Goal: Task Accomplishment & Management: Manage account settings

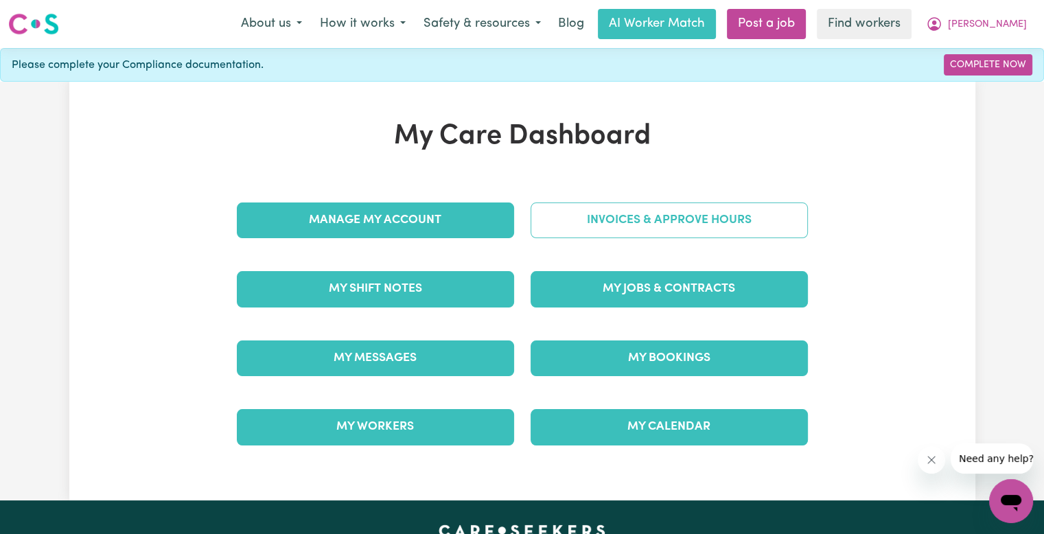
click at [671, 229] on link "Invoices & Approve Hours" at bounding box center [669, 221] width 277 height 36
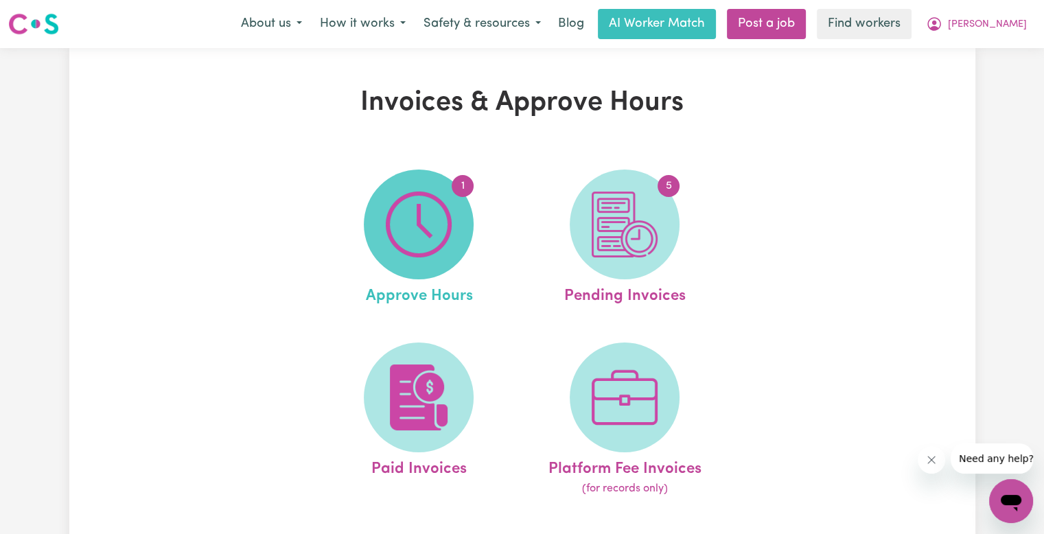
click at [444, 214] on img at bounding box center [419, 225] width 66 height 66
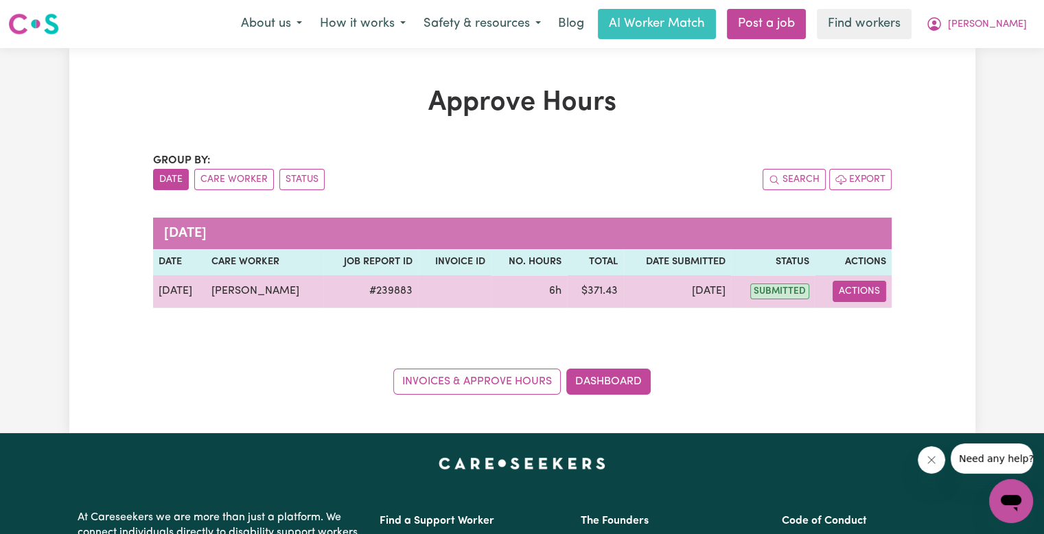
click at [842, 295] on button "Actions" at bounding box center [860, 291] width 54 height 21
click at [847, 318] on icon "View job report 239883" at bounding box center [846, 323] width 11 height 11
select select "pm"
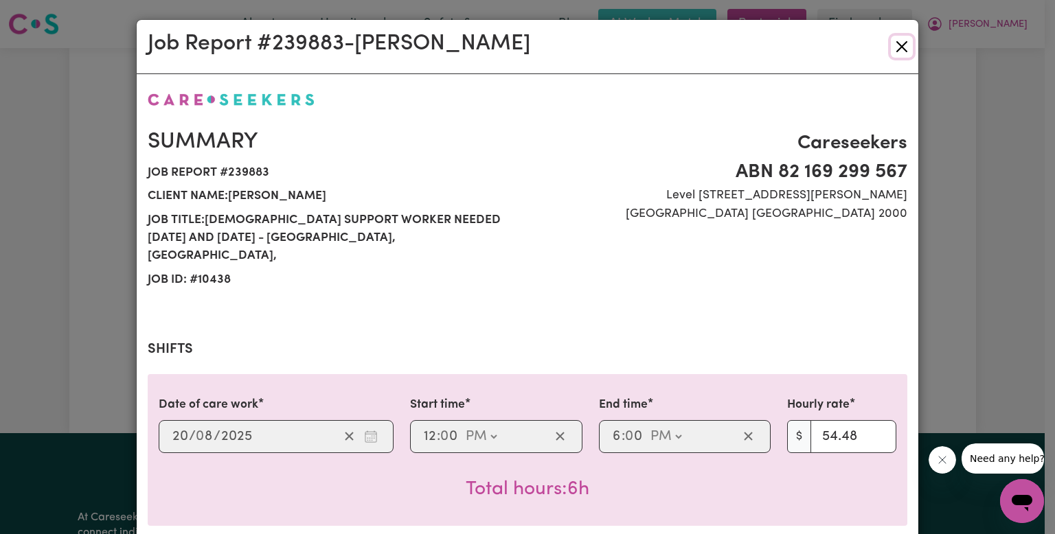
click at [891, 53] on button "Close" at bounding box center [902, 47] width 22 height 22
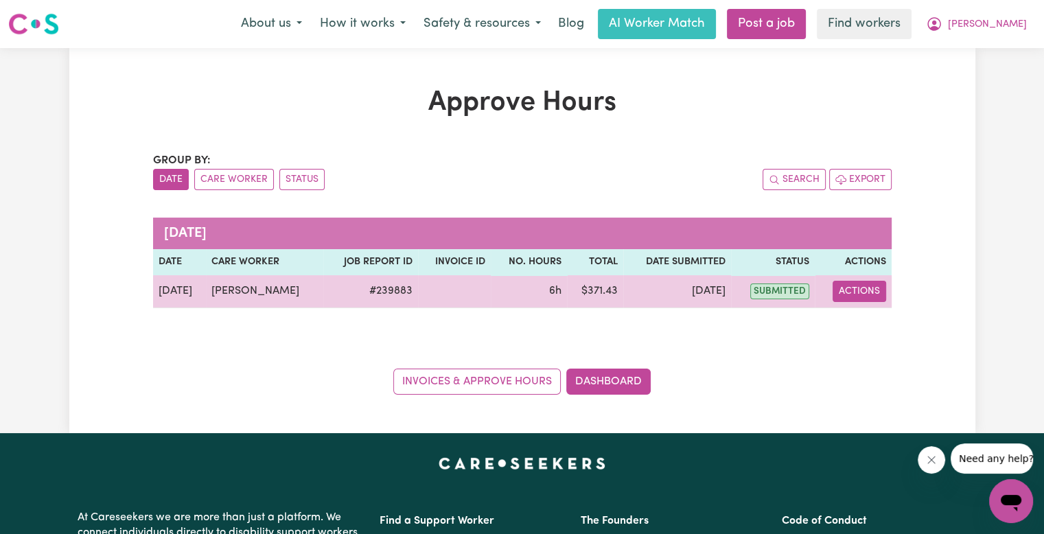
click at [838, 292] on button "Actions" at bounding box center [860, 291] width 54 height 21
click at [848, 321] on icon "View job report 239883" at bounding box center [847, 323] width 10 height 7
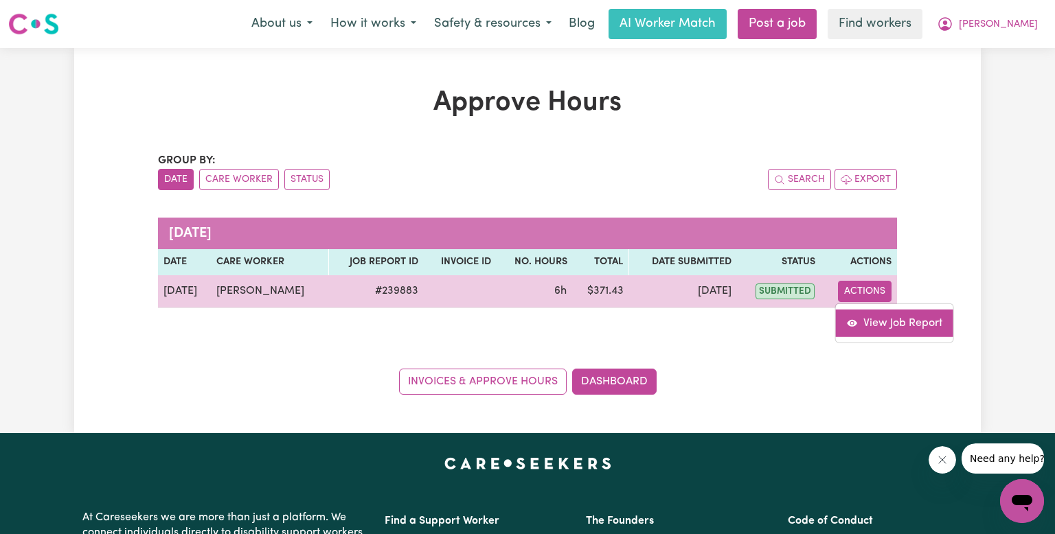
select select "pm"
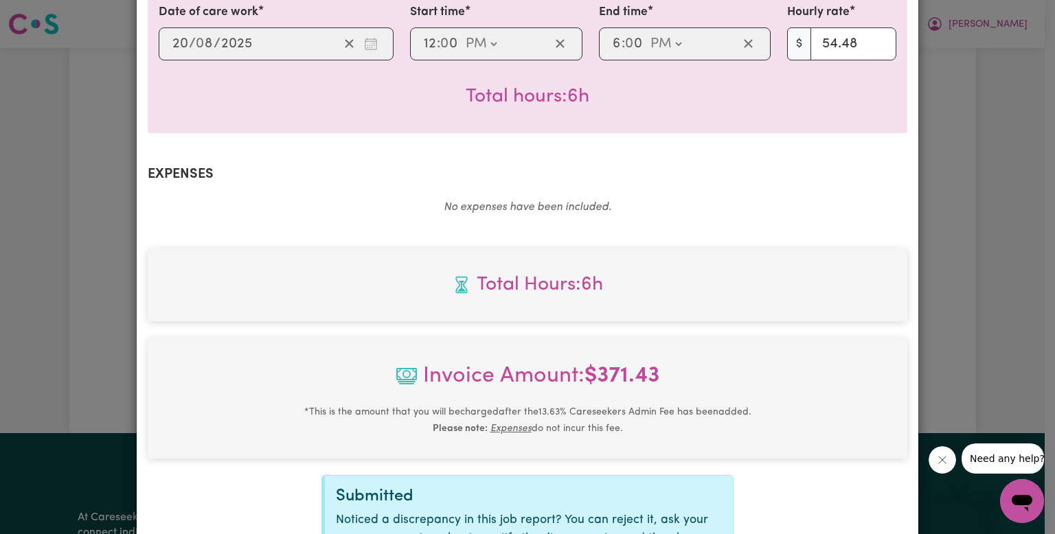
scroll to position [542, 0]
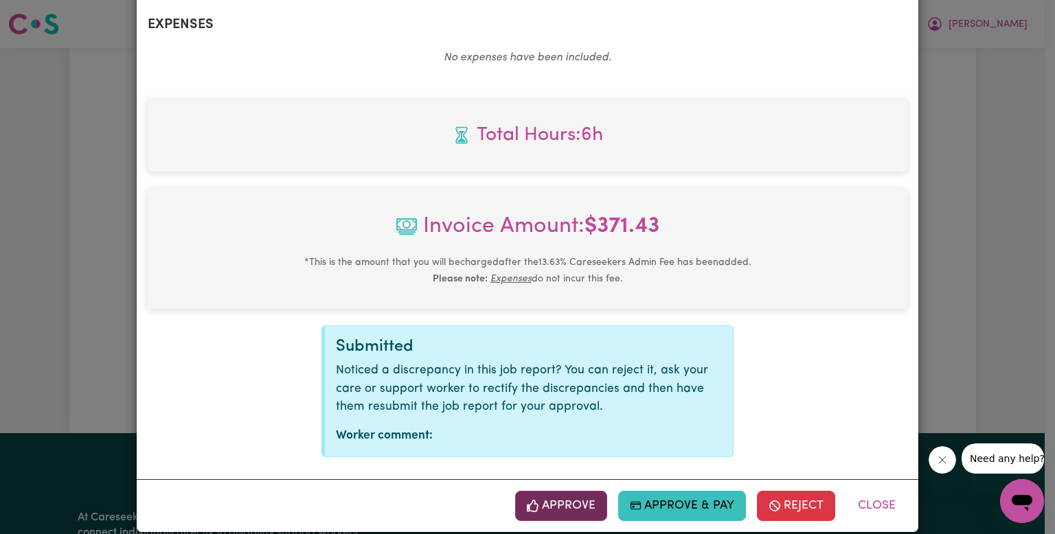
click at [553, 491] on button "Approve" at bounding box center [561, 506] width 92 height 30
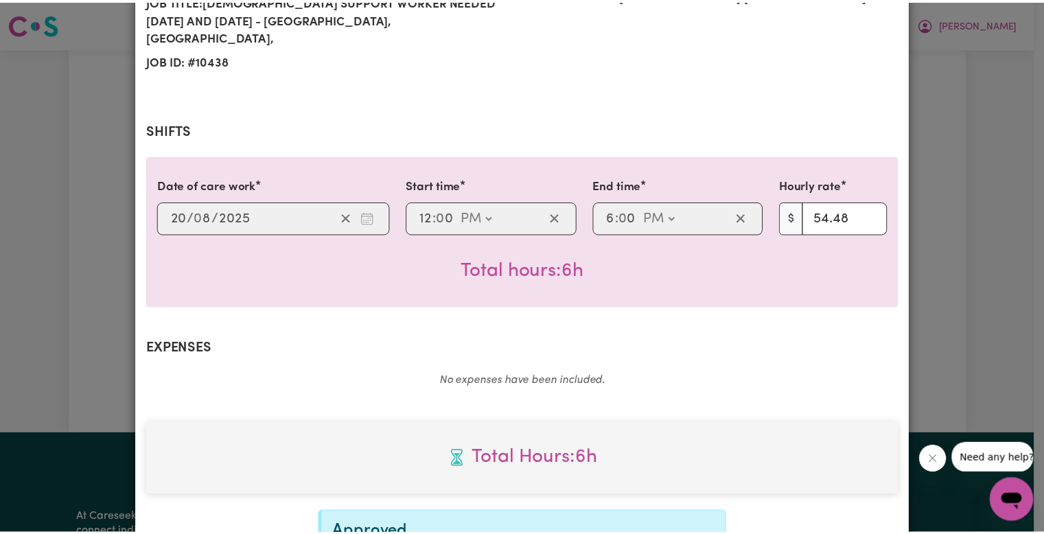
scroll to position [321, 0]
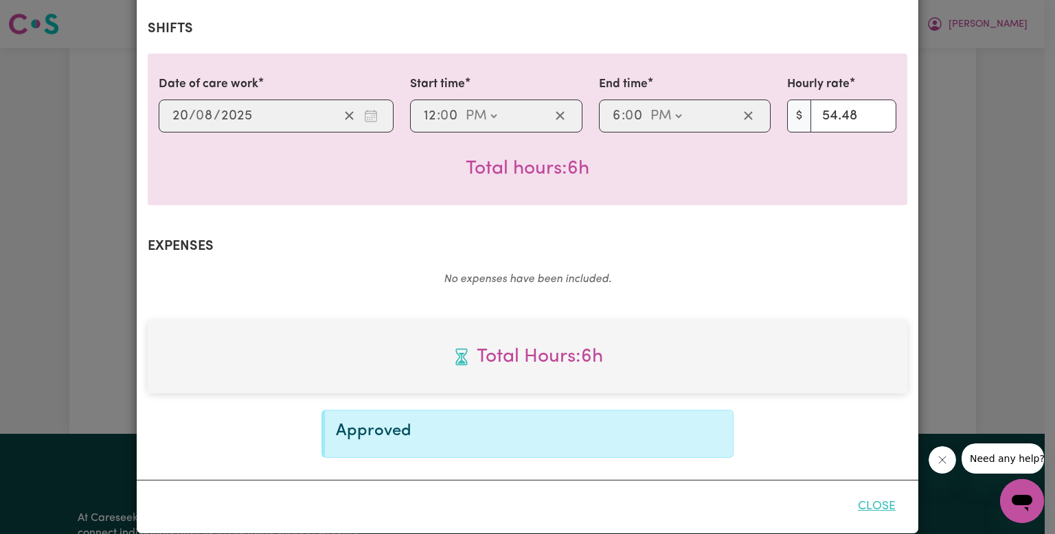
drag, startPoint x: 871, startPoint y: 492, endPoint x: 862, endPoint y: 483, distance: 12.6
click at [871, 492] on button "Close" at bounding box center [876, 507] width 61 height 30
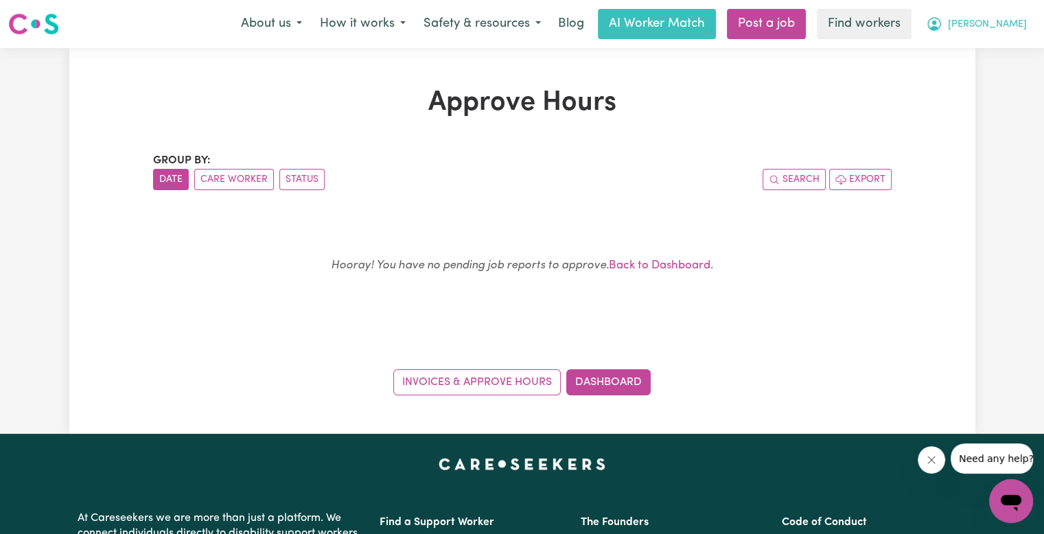
click at [1009, 32] on button "[PERSON_NAME]" at bounding box center [976, 24] width 119 height 29
click at [980, 76] on link "Logout" at bounding box center [981, 79] width 108 height 26
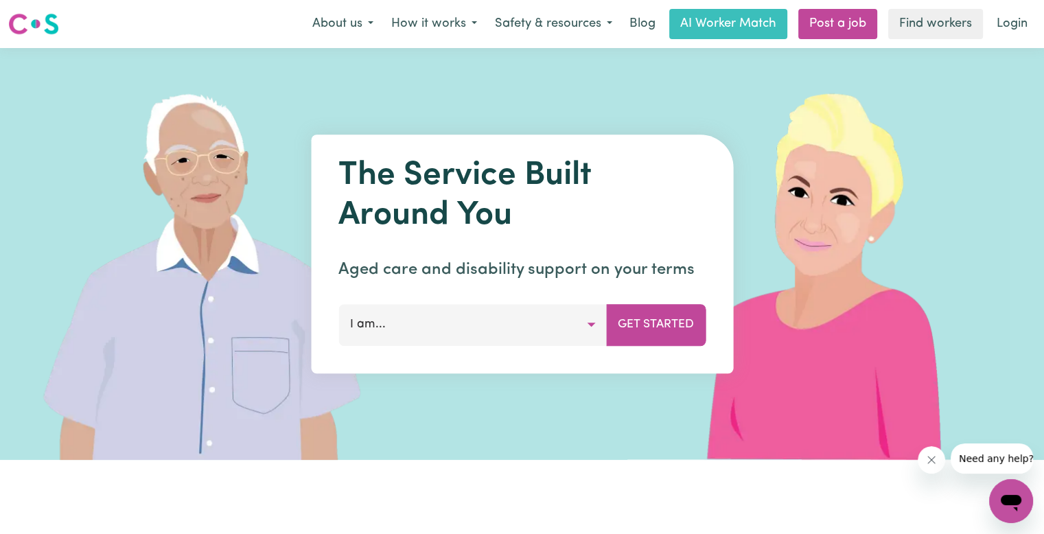
click at [882, 172] on img at bounding box center [832, 254] width 409 height 412
click at [1019, 30] on link "Login" at bounding box center [1012, 24] width 47 height 30
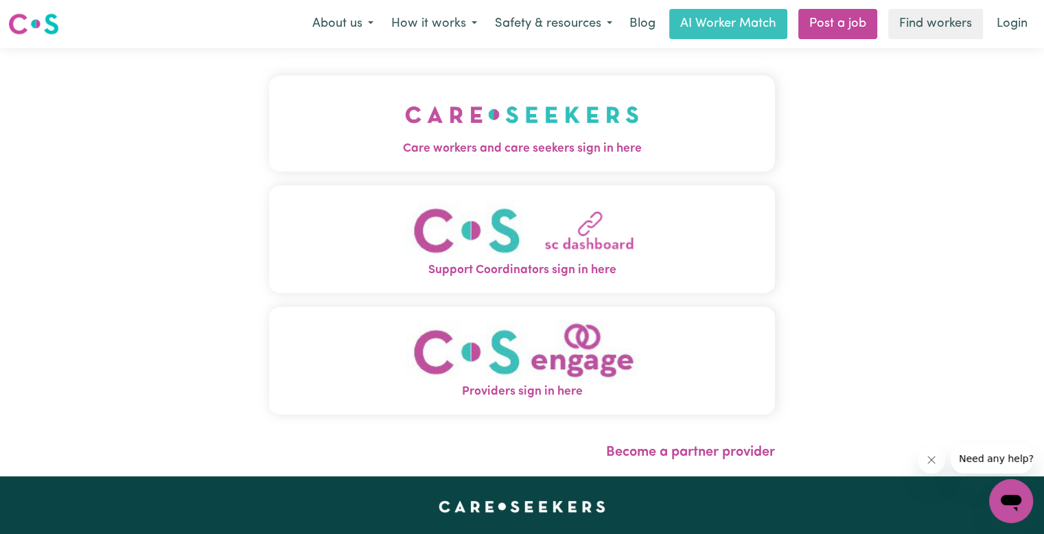
click at [476, 135] on img "Care workers and care seekers sign in here" at bounding box center [522, 114] width 234 height 51
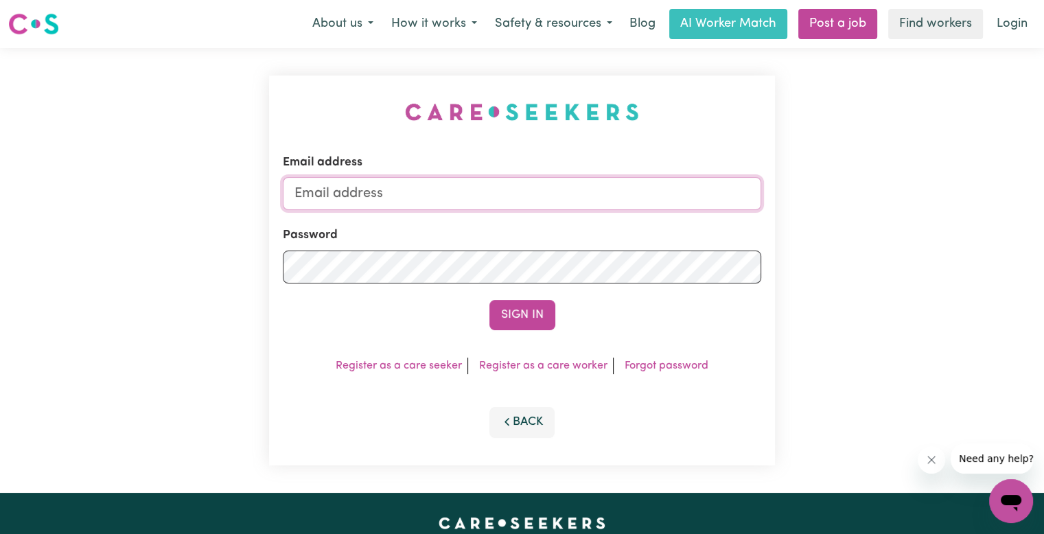
click at [487, 198] on input "Email address" at bounding box center [522, 193] width 479 height 33
drag, startPoint x: 368, startPoint y: 196, endPoint x: 463, endPoint y: 209, distance: 95.7
click at [499, 197] on input "superuser~ch" at bounding box center [522, 193] width 479 height 33
paste input "[EMAIL_ADDRESS][DOMAIN_NAME]"
type input "[EMAIL_ADDRESS][DOMAIN_NAME]"
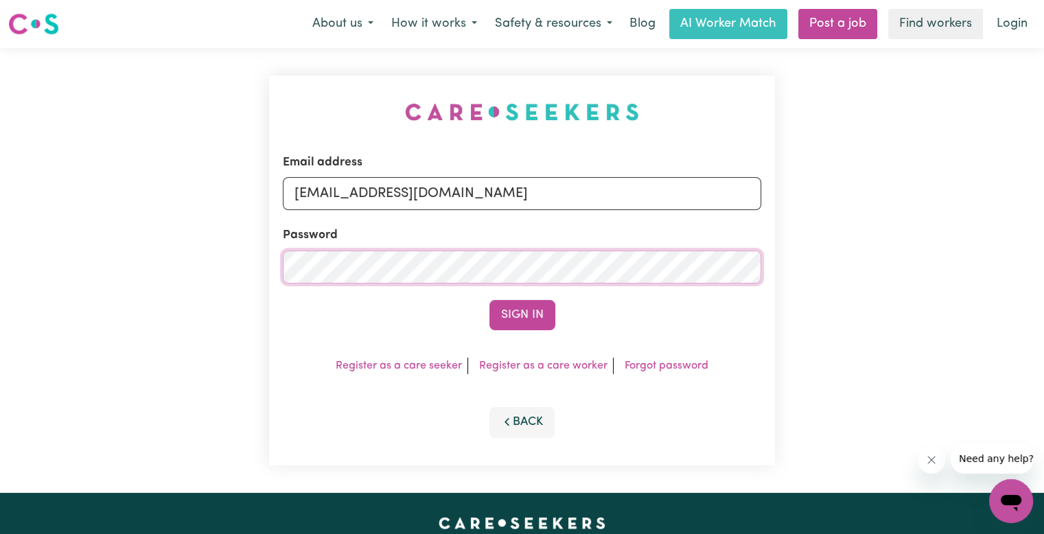
click at [490, 300] on button "Sign In" at bounding box center [523, 315] width 66 height 30
